Goal: Task Accomplishment & Management: Manage account settings

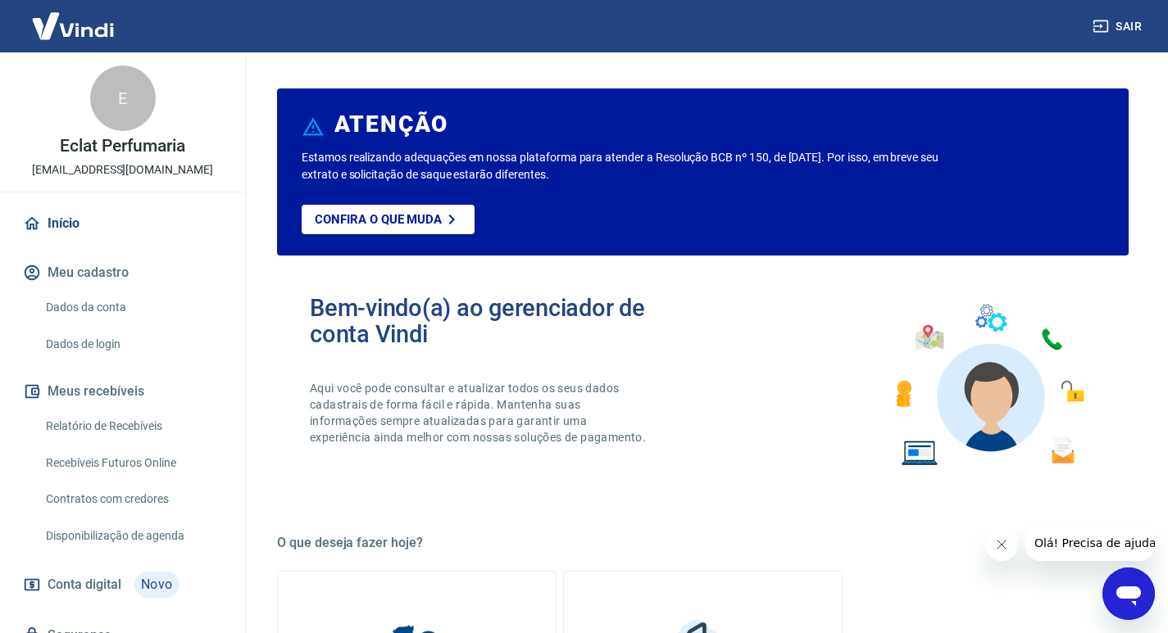
click at [62, 220] on link "Início" at bounding box center [123, 224] width 206 height 36
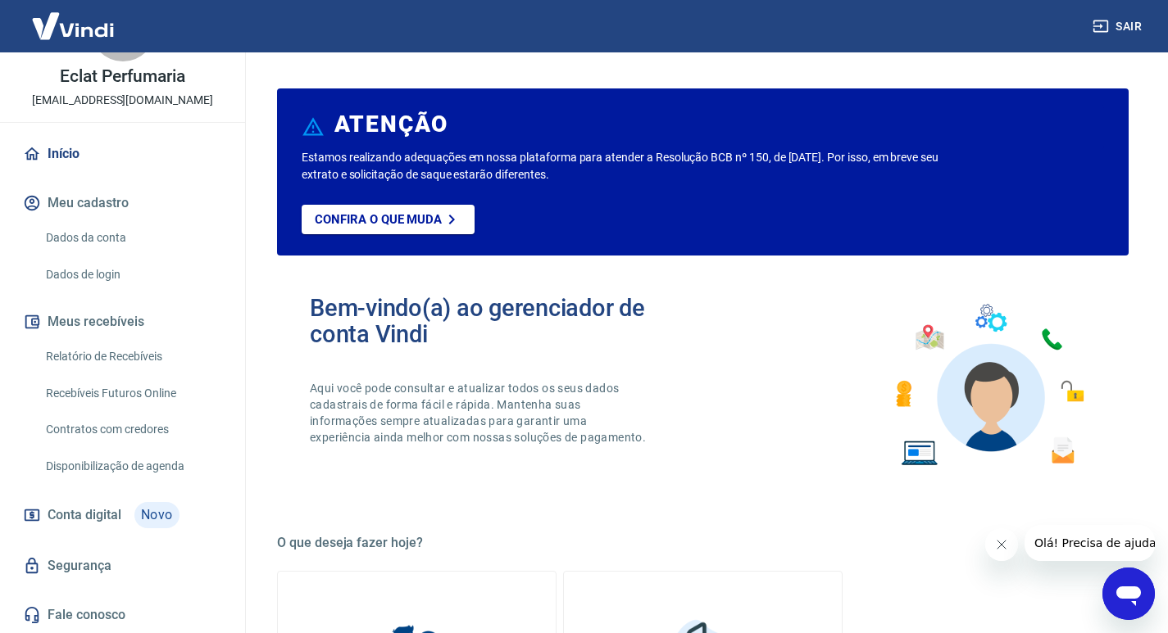
click at [127, 355] on link "Relatório de Recebíveis" at bounding box center [132, 357] width 186 height 34
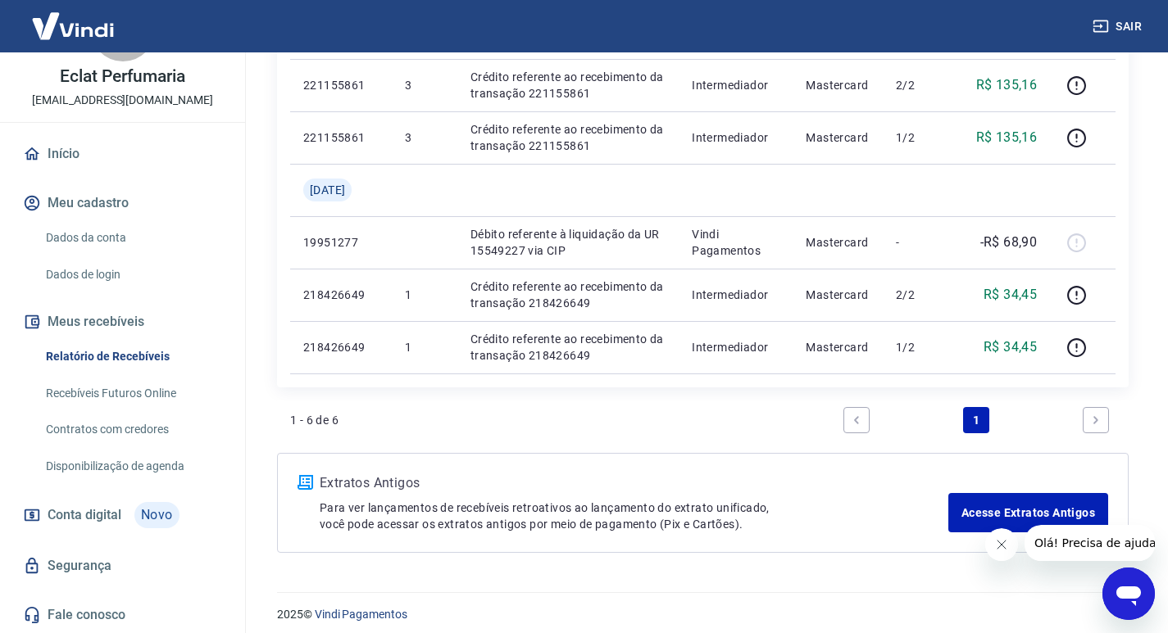
scroll to position [391, 0]
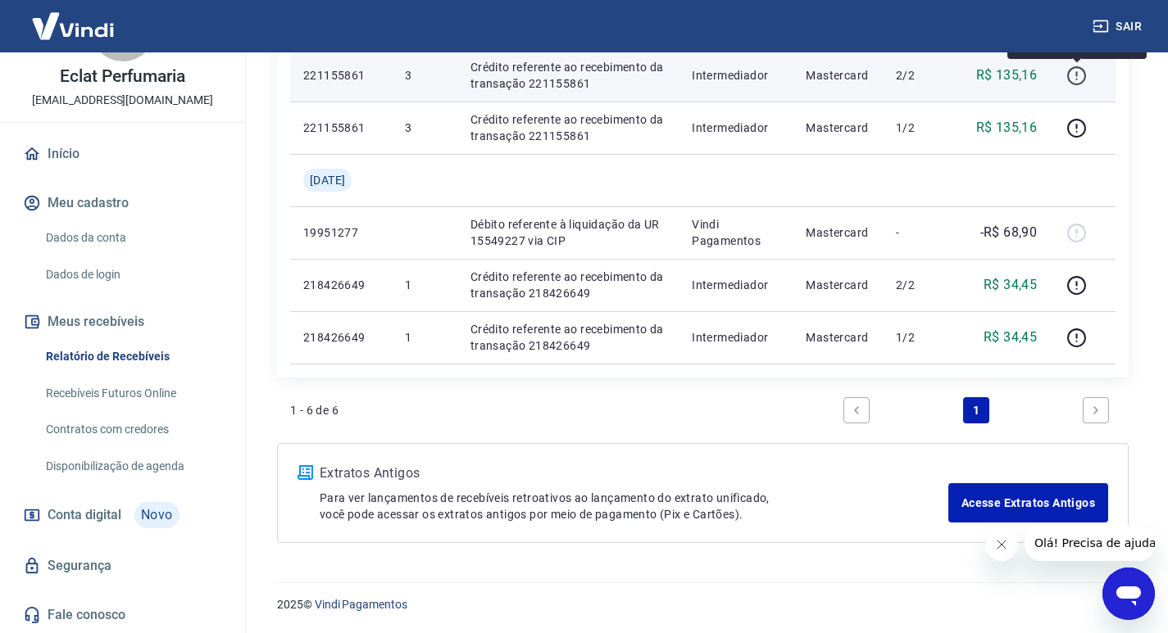
click at [1075, 85] on icon "button" at bounding box center [1076, 76] width 20 height 20
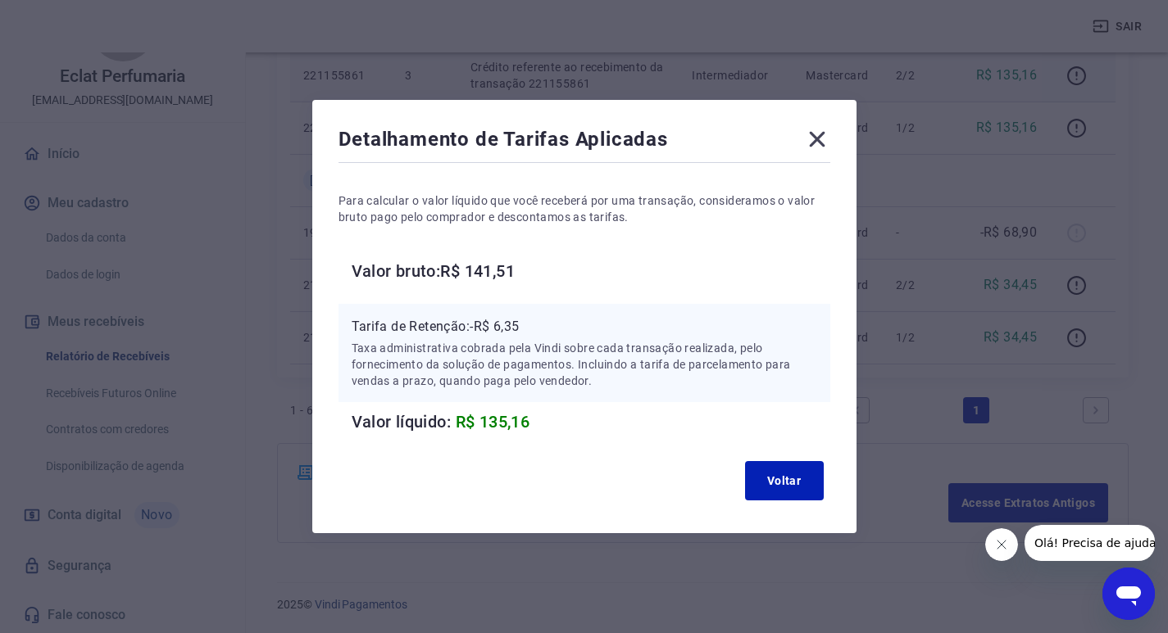
click at [827, 140] on icon at bounding box center [817, 139] width 26 height 26
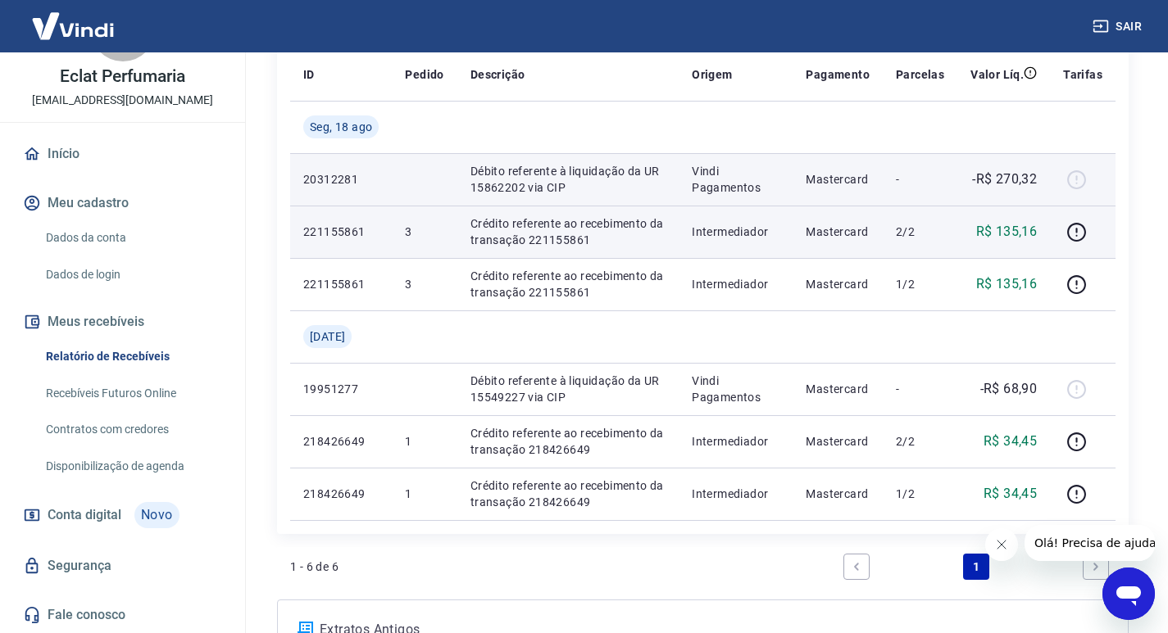
scroll to position [227, 0]
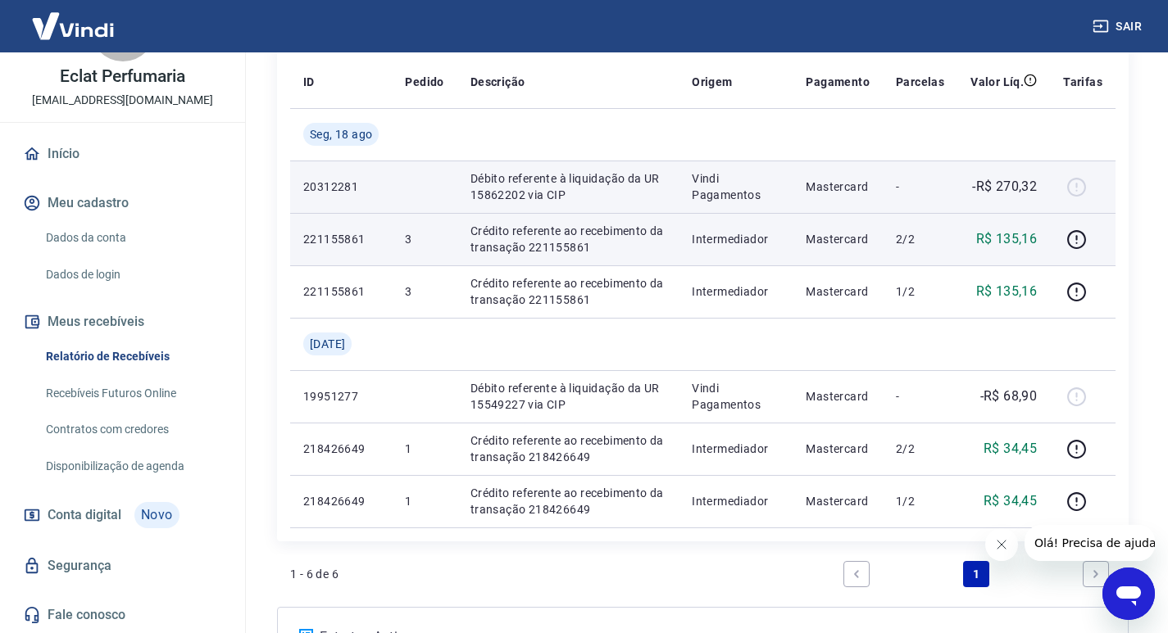
click at [1078, 182] on div at bounding box center [1082, 187] width 39 height 26
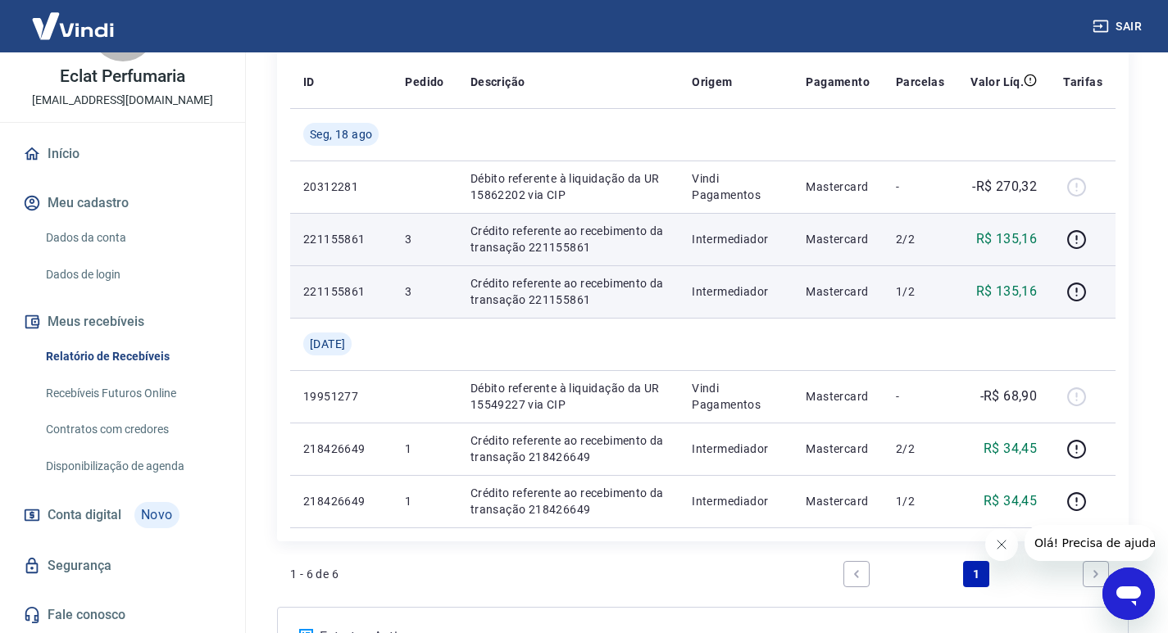
scroll to position [391, 0]
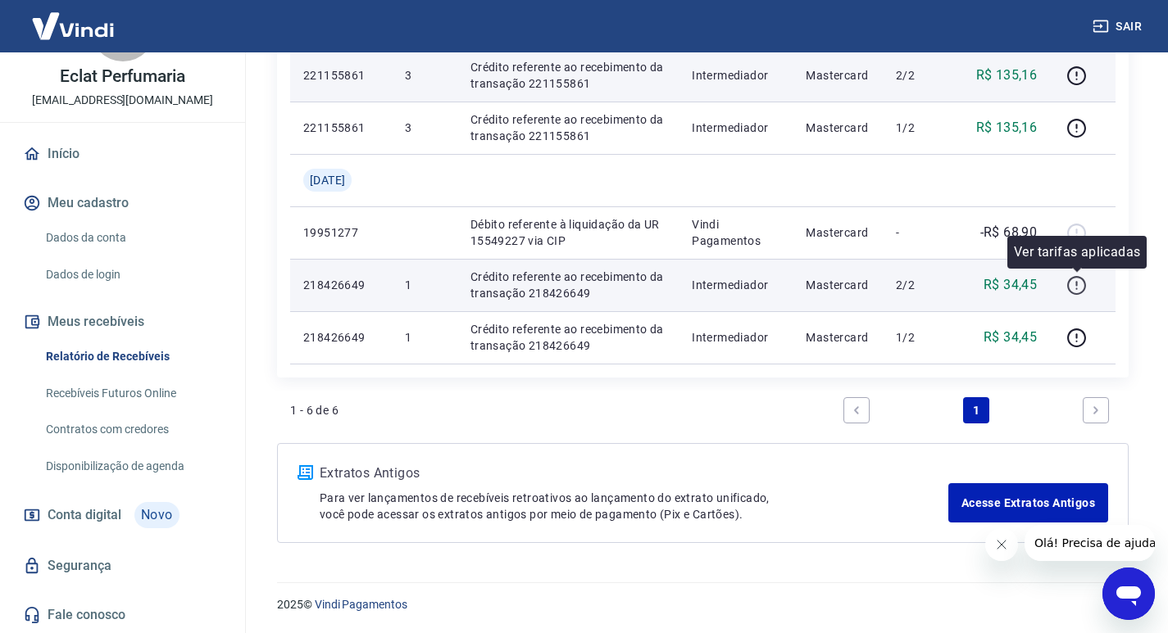
click at [1082, 284] on icon "button" at bounding box center [1076, 285] width 20 height 20
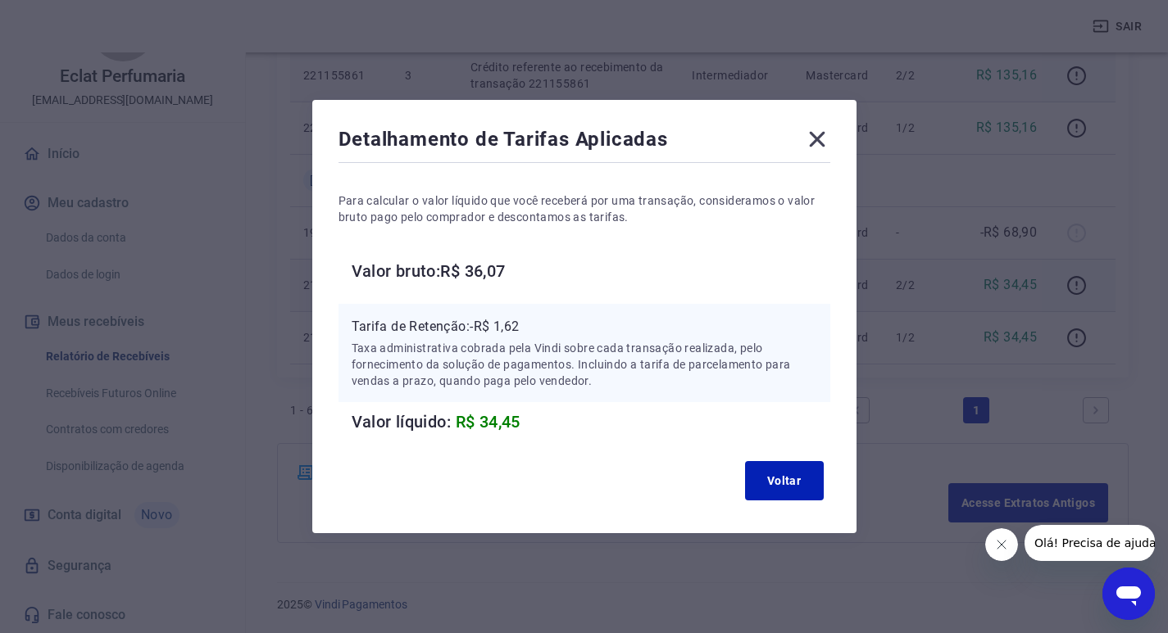
click at [824, 141] on icon at bounding box center [817, 140] width 16 height 16
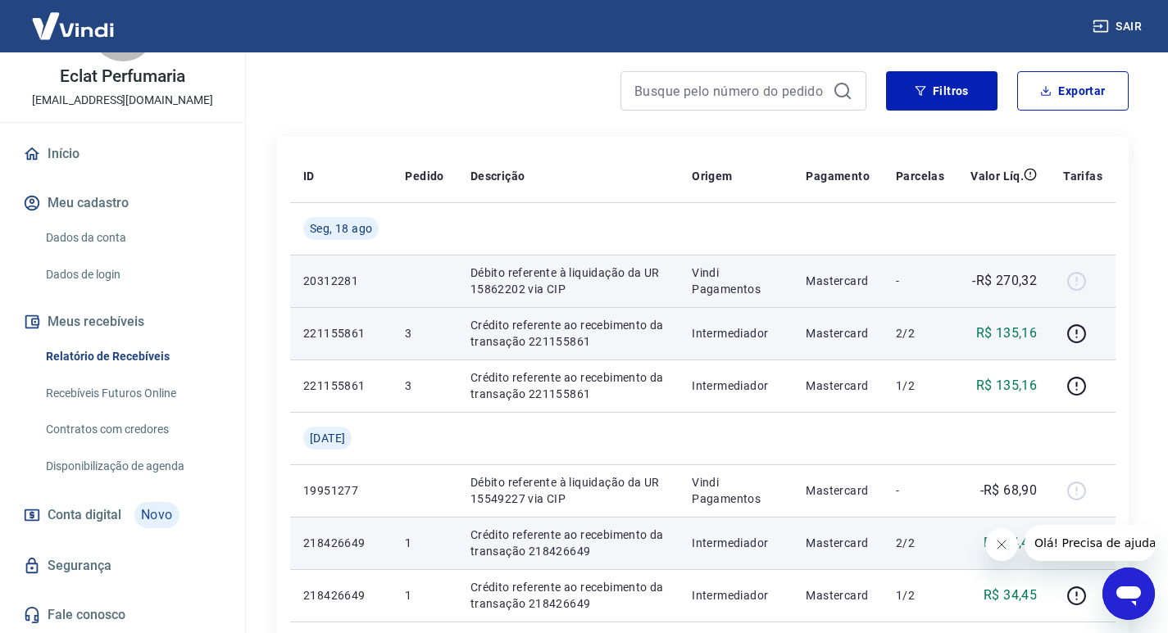
scroll to position [0, 0]
